Goal: Transaction & Acquisition: Purchase product/service

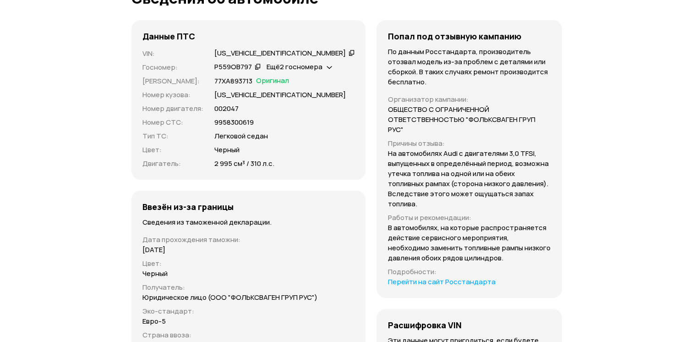
scroll to position [3023, 0]
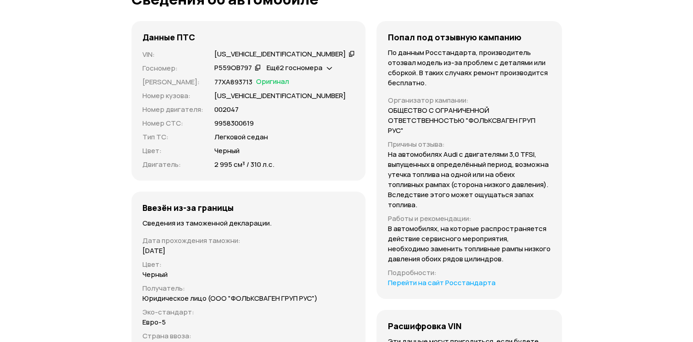
click at [349, 58] on icon at bounding box center [352, 53] width 6 height 9
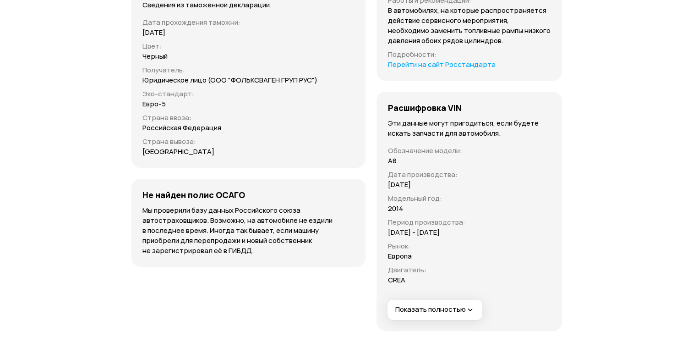
scroll to position [3242, 0]
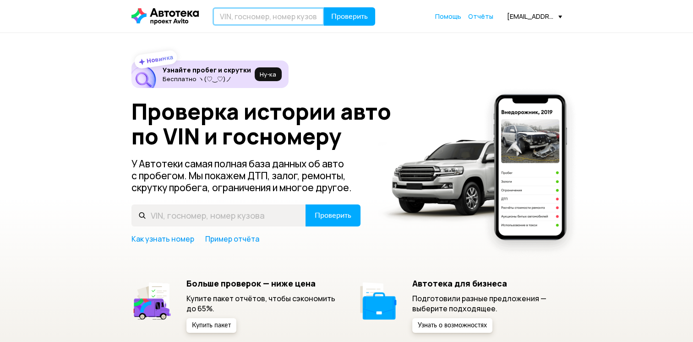
click at [283, 16] on input "text" at bounding box center [269, 16] width 112 height 18
paste input "[VEHICLE_IDENTIFICATION_NUMBER]"
type input "XTARS0Y5LE0823879"
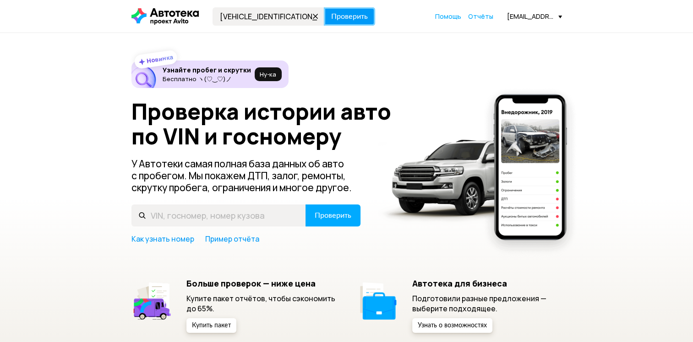
click at [343, 24] on button "Проверить" at bounding box center [349, 16] width 51 height 18
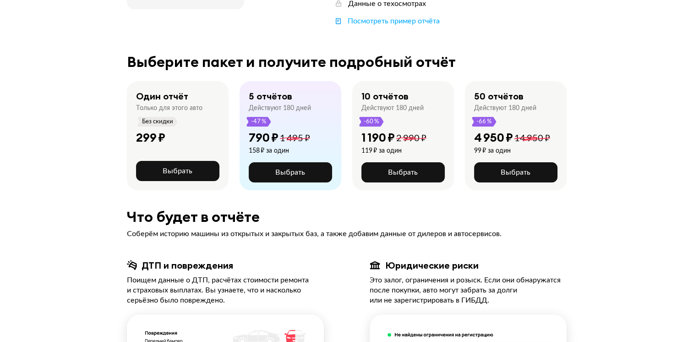
scroll to position [239, 0]
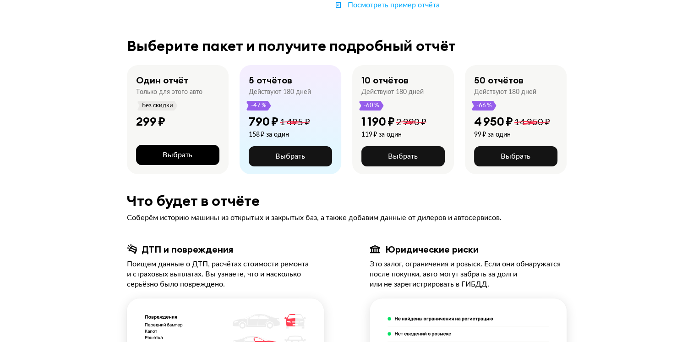
click at [197, 145] on button "Выбрать" at bounding box center [177, 155] width 83 height 20
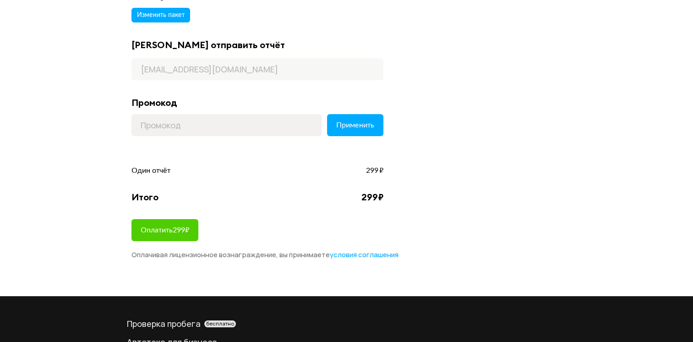
scroll to position [73, 0]
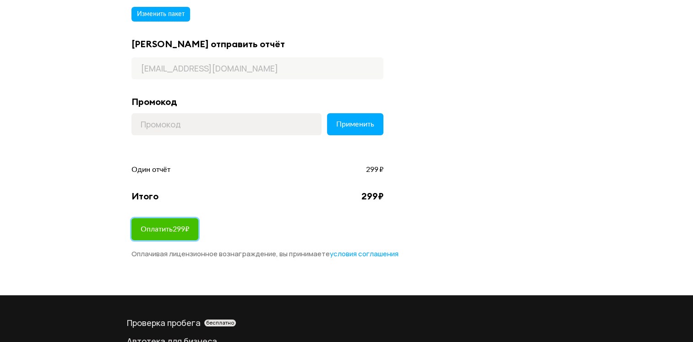
click at [180, 222] on button "Оплатить 299 ₽" at bounding box center [165, 229] width 67 height 22
